Goal: Navigation & Orientation: Find specific page/section

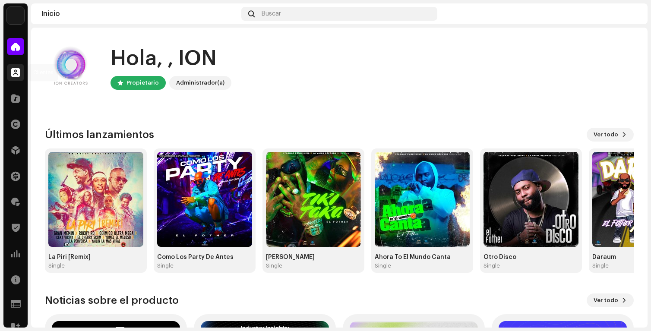
click at [21, 74] on div at bounding box center [15, 72] width 17 height 17
click at [197, 52] on div "Hola, , ION" at bounding box center [170, 59] width 121 height 28
click at [17, 69] on span at bounding box center [15, 72] width 9 height 7
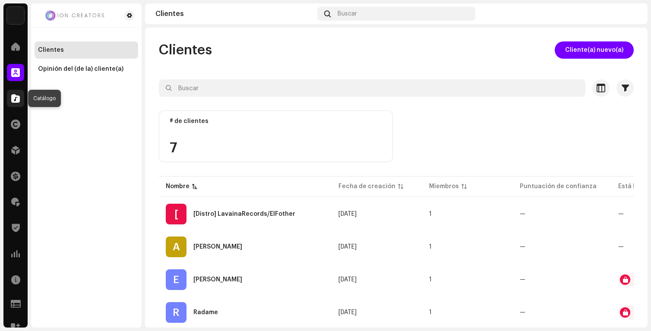
click at [20, 101] on div at bounding box center [15, 98] width 17 height 17
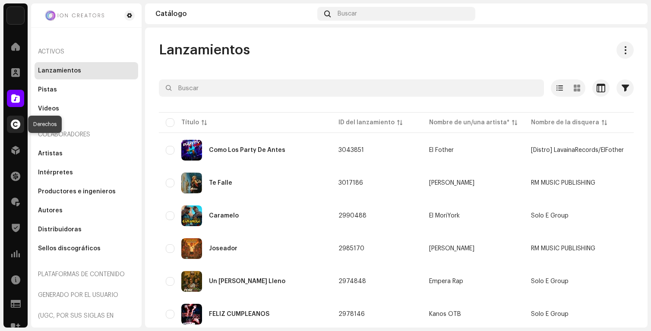
click at [19, 127] on span at bounding box center [15, 124] width 9 height 7
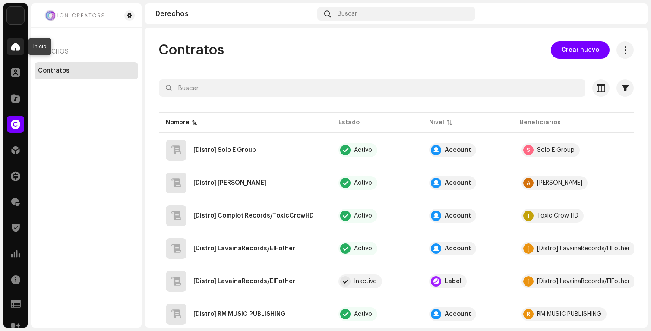
click at [16, 39] on div at bounding box center [15, 46] width 17 height 17
